Goal: Find specific page/section

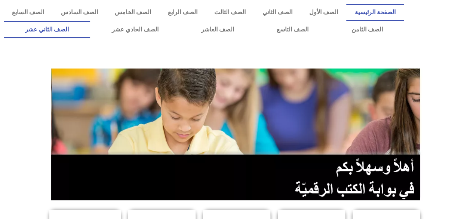
click at [65, 28] on link "الصف الثاني عشر" at bounding box center [47, 29] width 86 height 17
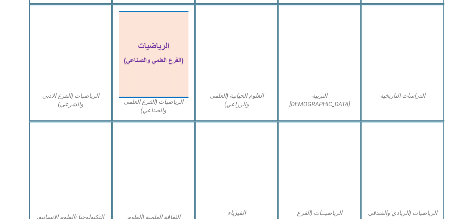
scroll to position [349, 0]
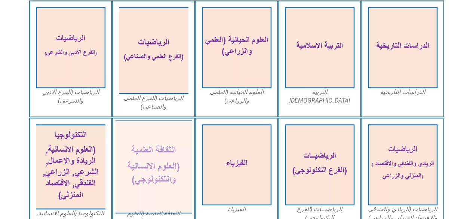
click at [150, 173] on img at bounding box center [153, 166] width 77 height 93
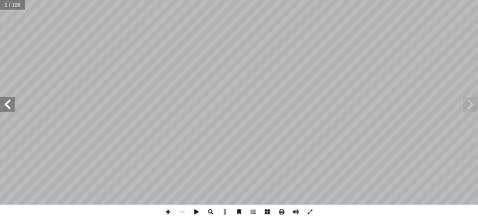
click at [4, 105] on span at bounding box center [7, 104] width 15 height 15
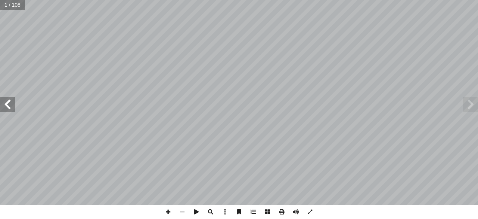
click at [4, 105] on span at bounding box center [7, 104] width 15 height 15
